Goal: Find specific page/section: Find specific page/section

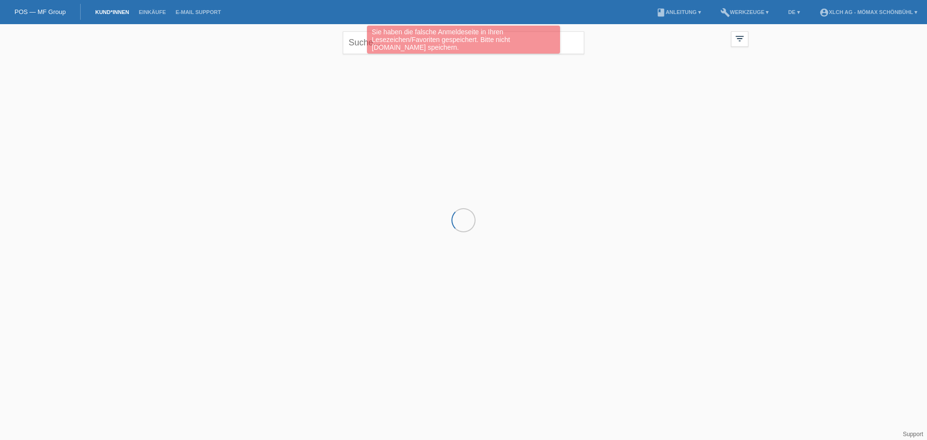
click at [373, 41] on div "Sie haben die falsche Anmeldeseite in Ihren Lesezeichen/Favoriten gespeichert. …" at bounding box center [463, 40] width 193 height 28
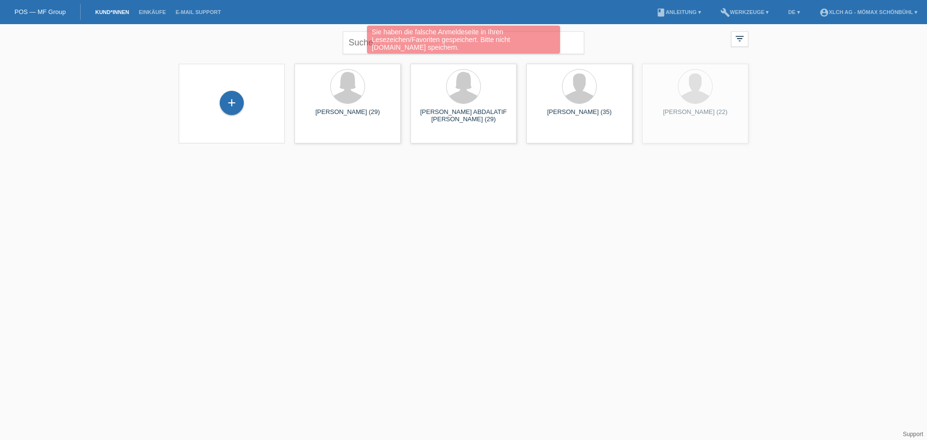
click at [365, 43] on div "Sie haben die falsche Anmeldeseite in Ihren Lesezeichen/Favoriten gespeichert. …" at bounding box center [463, 41] width 556 height 30
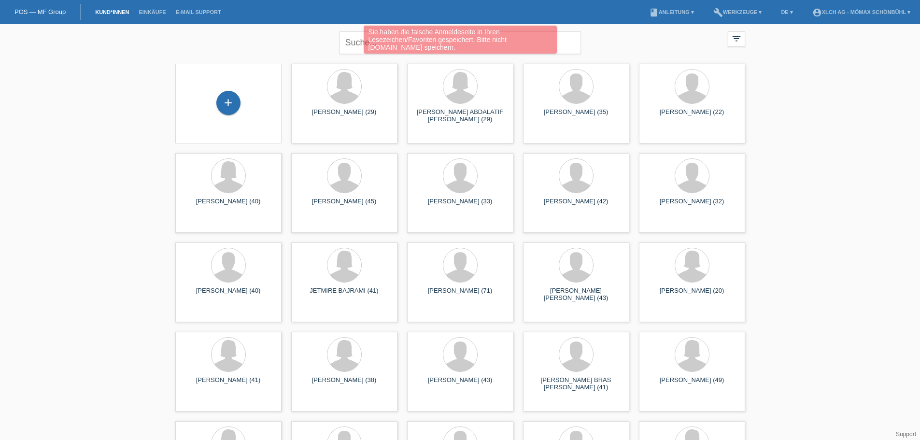
click at [346, 41] on div "Sie haben die falsche Anmeldeseite in Ihren Lesezeichen/Favoriten gespeichert. …" at bounding box center [460, 41] width 552 height 30
click at [369, 42] on div "Sie haben die falsche Anmeldeseite in Ihren Lesezeichen/Favoriten gespeichert. …" at bounding box center [460, 40] width 193 height 28
click at [359, 46] on div "Sie haben die falsche Anmeldeseite in Ihren Lesezeichen/Favoriten gespeichert. …" at bounding box center [460, 41] width 552 height 30
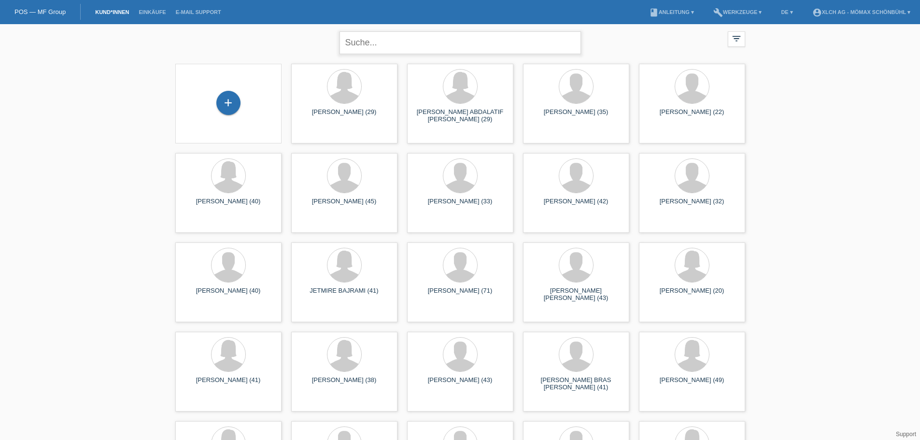
click at [462, 42] on input "text" at bounding box center [459, 42] width 241 height 23
type input "niklas läng"
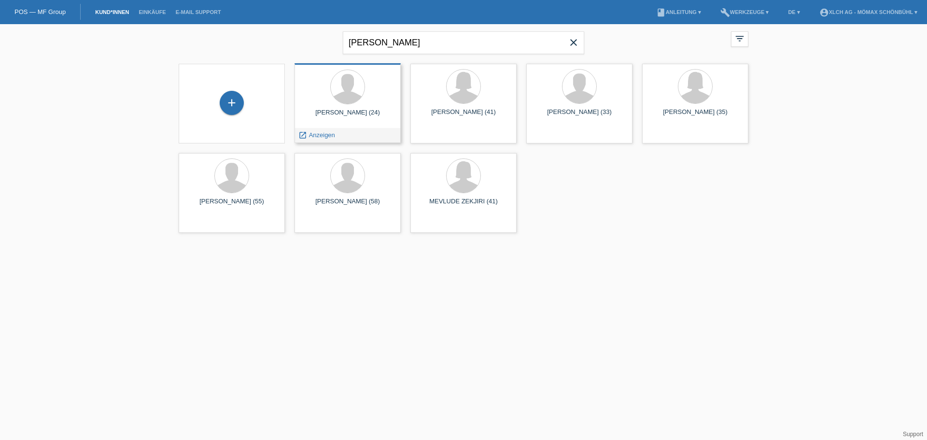
click at [375, 95] on div at bounding box center [347, 88] width 91 height 36
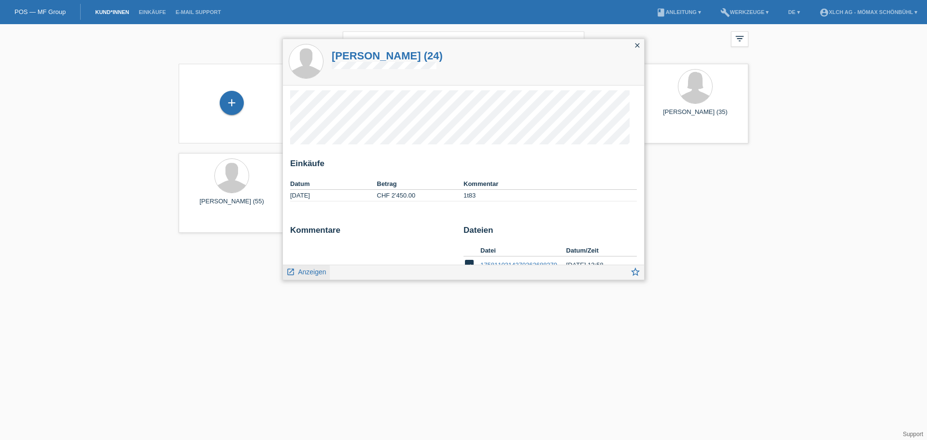
click at [307, 270] on span "Anzeigen" at bounding box center [312, 272] width 28 height 8
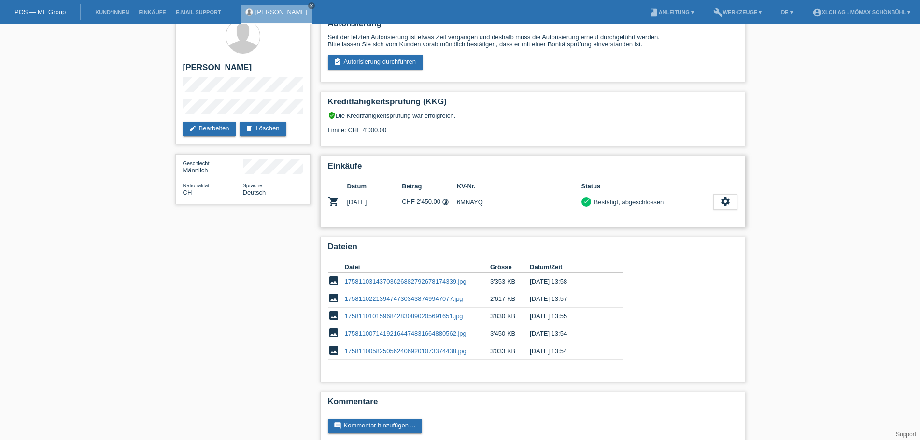
scroll to position [31, 0]
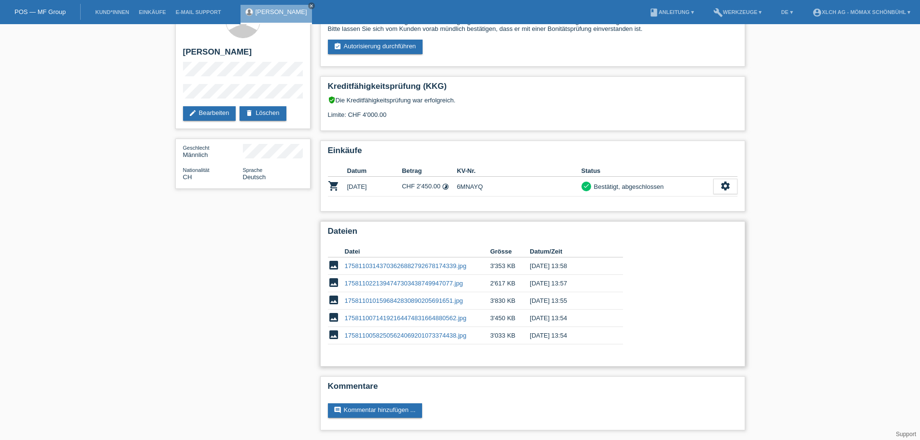
click at [421, 264] on link "17581103143703626882792678174339.jpg" at bounding box center [406, 265] width 122 height 7
click at [393, 282] on link "1758110221394747303438749947077.jpg" at bounding box center [404, 283] width 118 height 7
click at [423, 302] on link "1758110101596842830890205691651.jpg" at bounding box center [404, 300] width 118 height 7
click at [422, 315] on link "17581100714192164474831664880562.jpg" at bounding box center [406, 317] width 122 height 7
click at [447, 335] on link "17581100582505624069201073374438.jpg" at bounding box center [406, 335] width 122 height 7
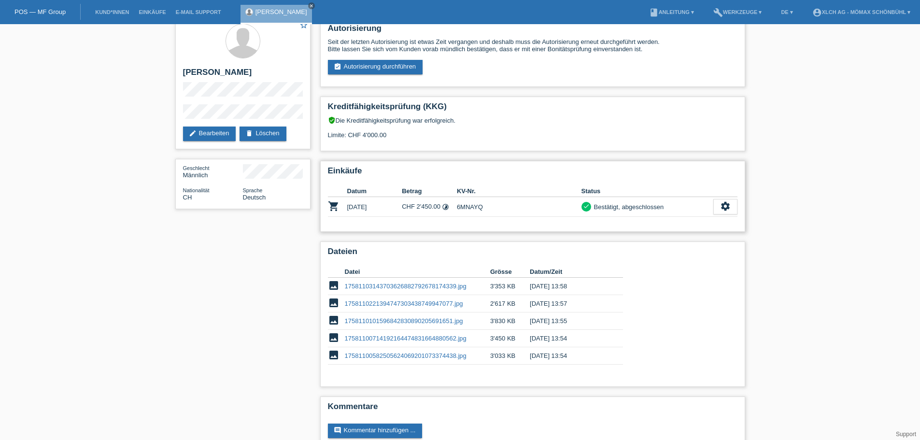
scroll to position [0, 0]
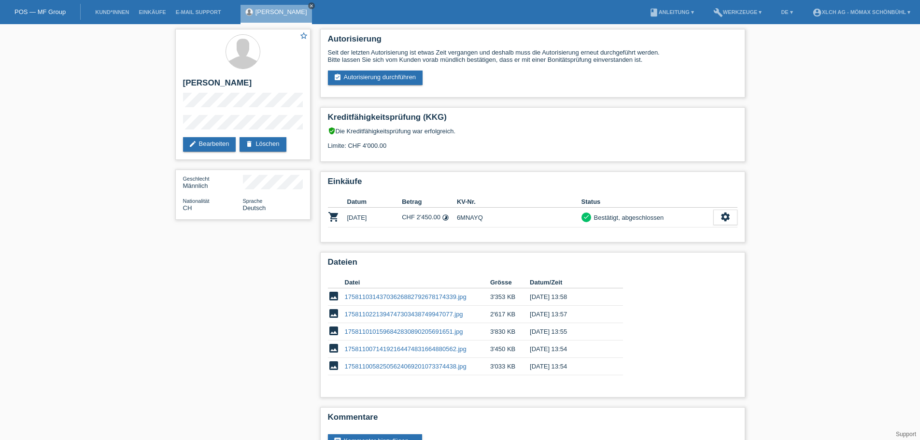
click at [309, 5] on icon "close" at bounding box center [311, 5] width 5 height 5
